Goal: Navigation & Orientation: Go to known website

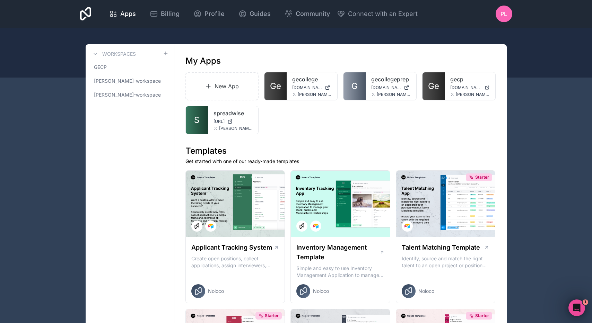
click at [205, 112] on link "S" at bounding box center [197, 120] width 22 height 28
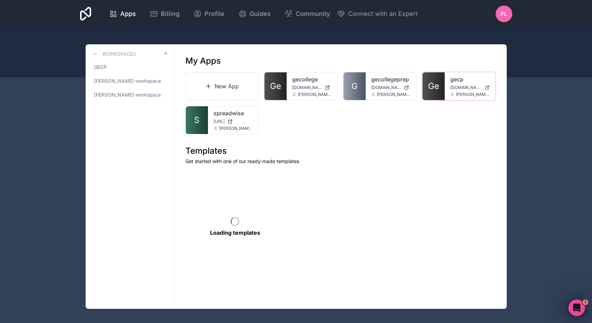
click at [452, 92] on div "[PERSON_NAME][EMAIL_ADDRESS][DOMAIN_NAME]" at bounding box center [469, 95] width 39 height 6
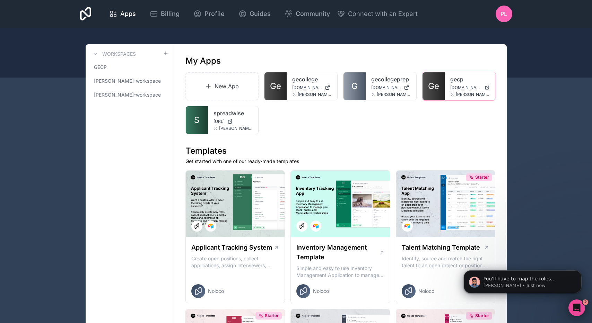
click at [435, 89] on span "Ge" at bounding box center [433, 86] width 11 height 11
